Goal: Transaction & Acquisition: Purchase product/service

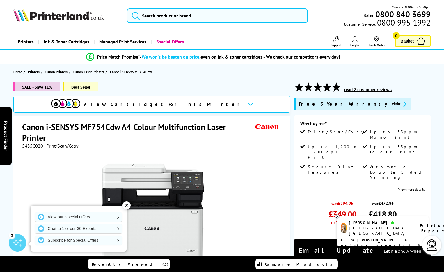
type input "Canon i-SENSYS MF754Cdw"
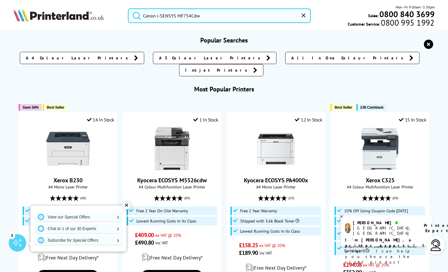
click at [224, 12] on input "Canon i-SENSYS MF754Cdw" at bounding box center [219, 15] width 183 height 15
click at [212, 16] on input "Canon i-SENSYS MF754Cdw" at bounding box center [219, 15] width 183 height 15
click at [128, 8] on button "submit" at bounding box center [135, 14] width 15 height 13
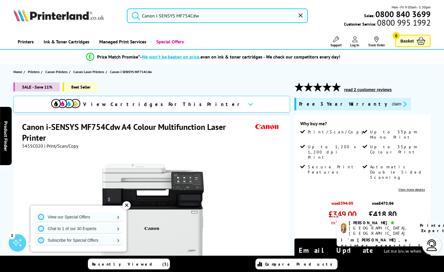
click at [189, 18] on input "Canon i-SENSYS MF754Cdw" at bounding box center [217, 15] width 181 height 15
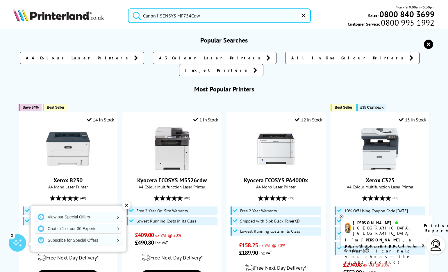
click at [248, 18] on input "Canon i-SENSYS MF754Cdw" at bounding box center [219, 15] width 183 height 15
click at [342, 216] on icon at bounding box center [342, 216] width 2 height 2
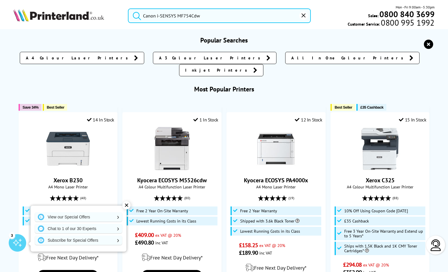
click at [205, 15] on input "Canon i-SENSYS MF754Cdw" at bounding box center [219, 15] width 183 height 15
click at [136, 18] on icon "submit" at bounding box center [137, 15] width 9 height 9
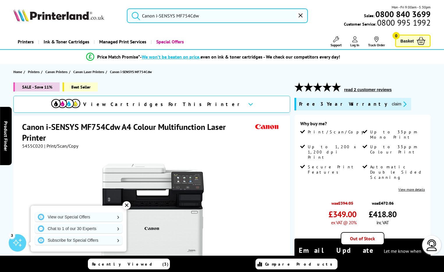
click at [136, 18] on icon "submit" at bounding box center [136, 16] width 8 height 8
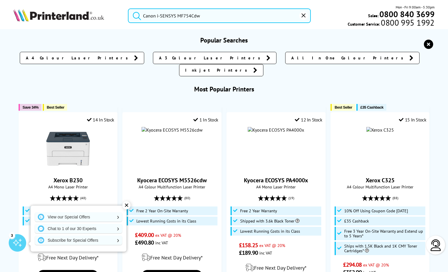
click at [199, 16] on input "Canon i-SENSYS MF754Cdw" at bounding box center [219, 15] width 183 height 15
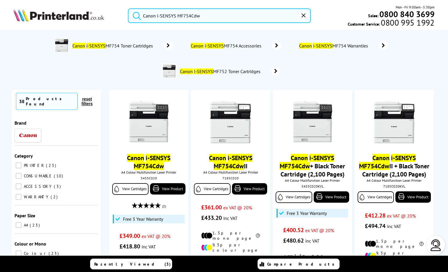
click at [128, 8] on button "submit" at bounding box center [135, 14] width 15 height 13
click at [194, 13] on input "Canon i-SENSYS MF754Cdw" at bounding box center [219, 15] width 183 height 15
click at [207, 15] on input "Canon i-SENSYS MF754Cdw" at bounding box center [219, 15] width 183 height 15
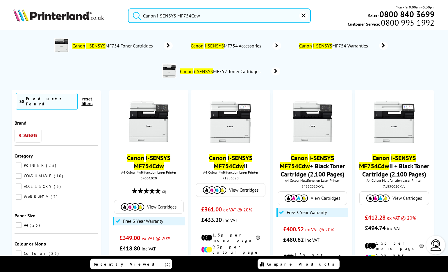
type input "Canon i-SENSYS MF754Cdw"
click at [128, 8] on button "submit" at bounding box center [135, 14] width 15 height 13
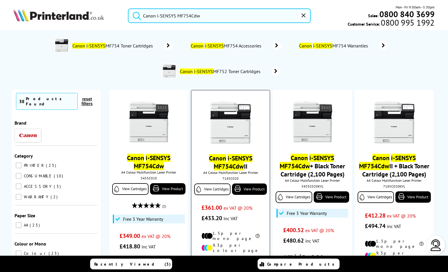
click at [238, 157] on mark "i-SENSYS" at bounding box center [240, 158] width 25 height 8
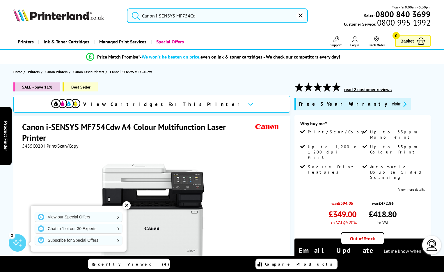
click at [200, 18] on input "Canon i-SENSYS MF754Cd" at bounding box center [217, 15] width 181 height 15
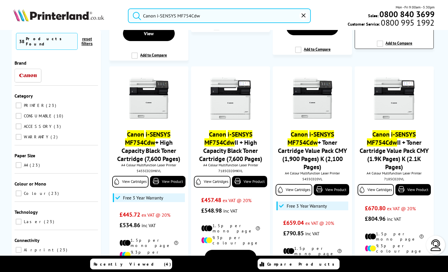
scroll to position [260, 0]
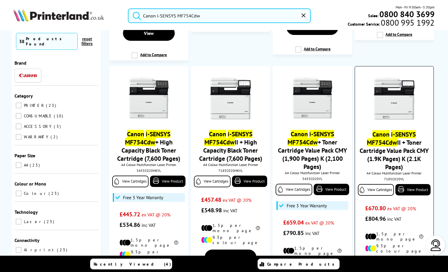
type input "Canon i-SENSYS MF754Cdw"
click at [400, 139] on link "Canon i-SENSYS MF754Cdw II + Toner Cartridge Value Pack CMY (1.9K Pages) K (2.1…" at bounding box center [394, 150] width 69 height 41
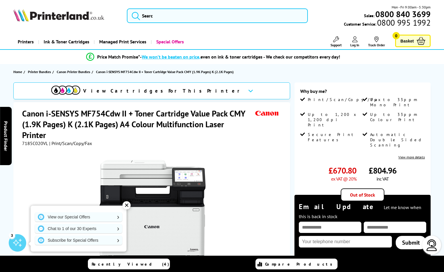
click at [204, 85] on div "View Cartridges For This Printer" at bounding box center [151, 90] width 277 height 17
